Goal: Find specific page/section: Find specific page/section

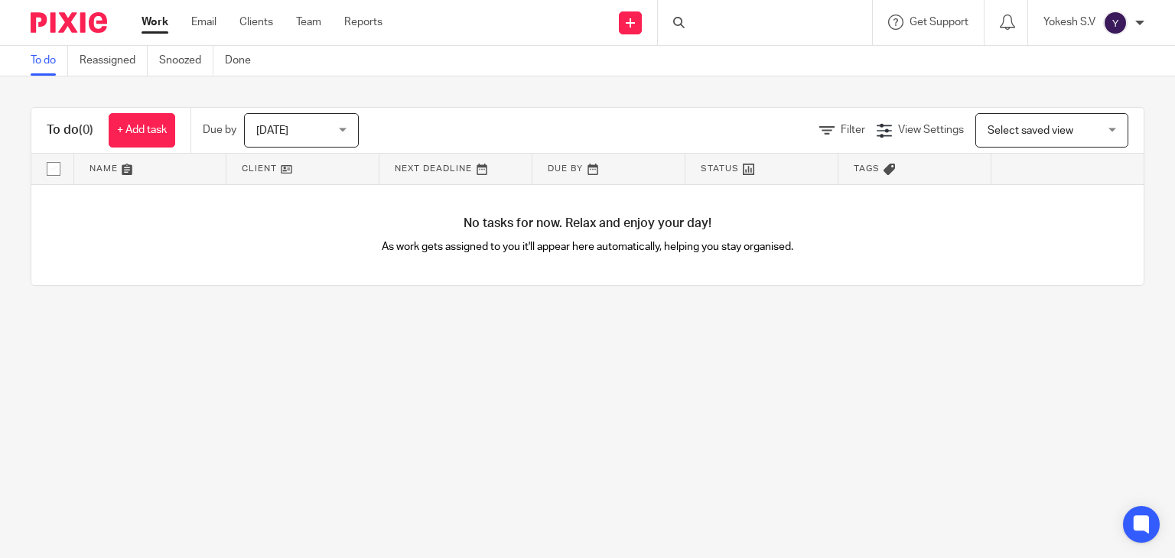
click at [275, 37] on div "Work Email Clients Team Reports Work Email Clients Team Reports Settings" at bounding box center [265, 22] width 279 height 45
click at [262, 28] on link "Clients" at bounding box center [256, 22] width 34 height 15
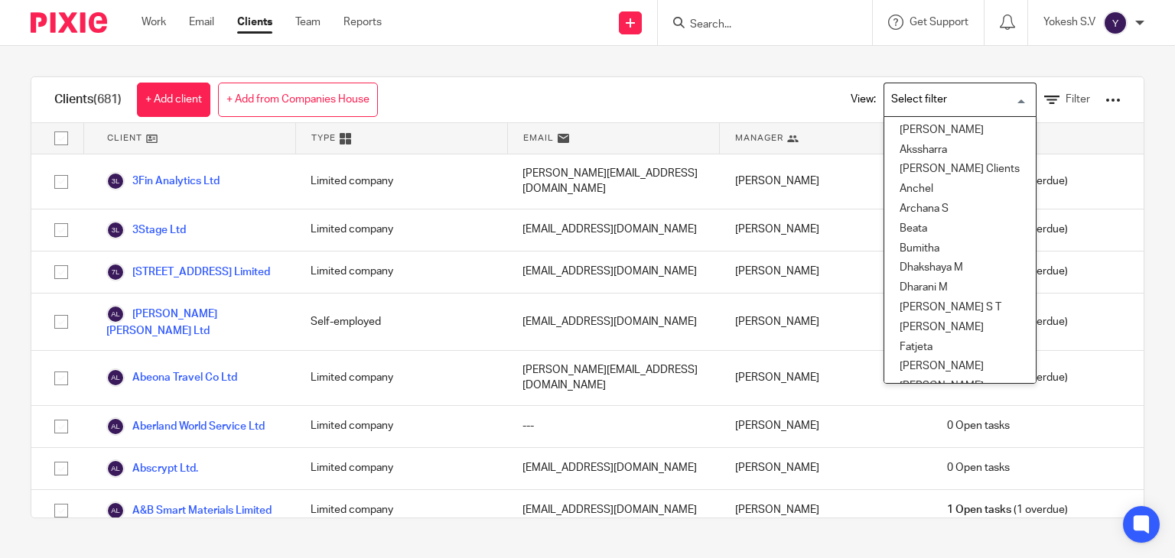
click at [975, 102] on input "Search for option" at bounding box center [956, 99] width 141 height 27
click at [911, 307] on li "[PERSON_NAME] S T" at bounding box center [959, 308] width 151 height 20
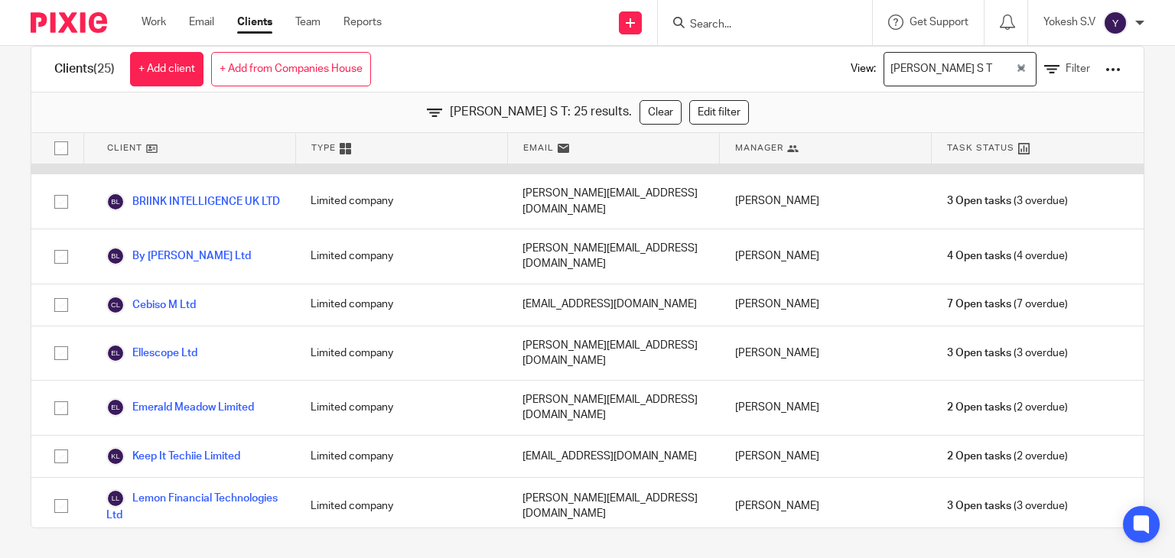
scroll to position [100, 0]
